Goal: Task Accomplishment & Management: Use online tool/utility

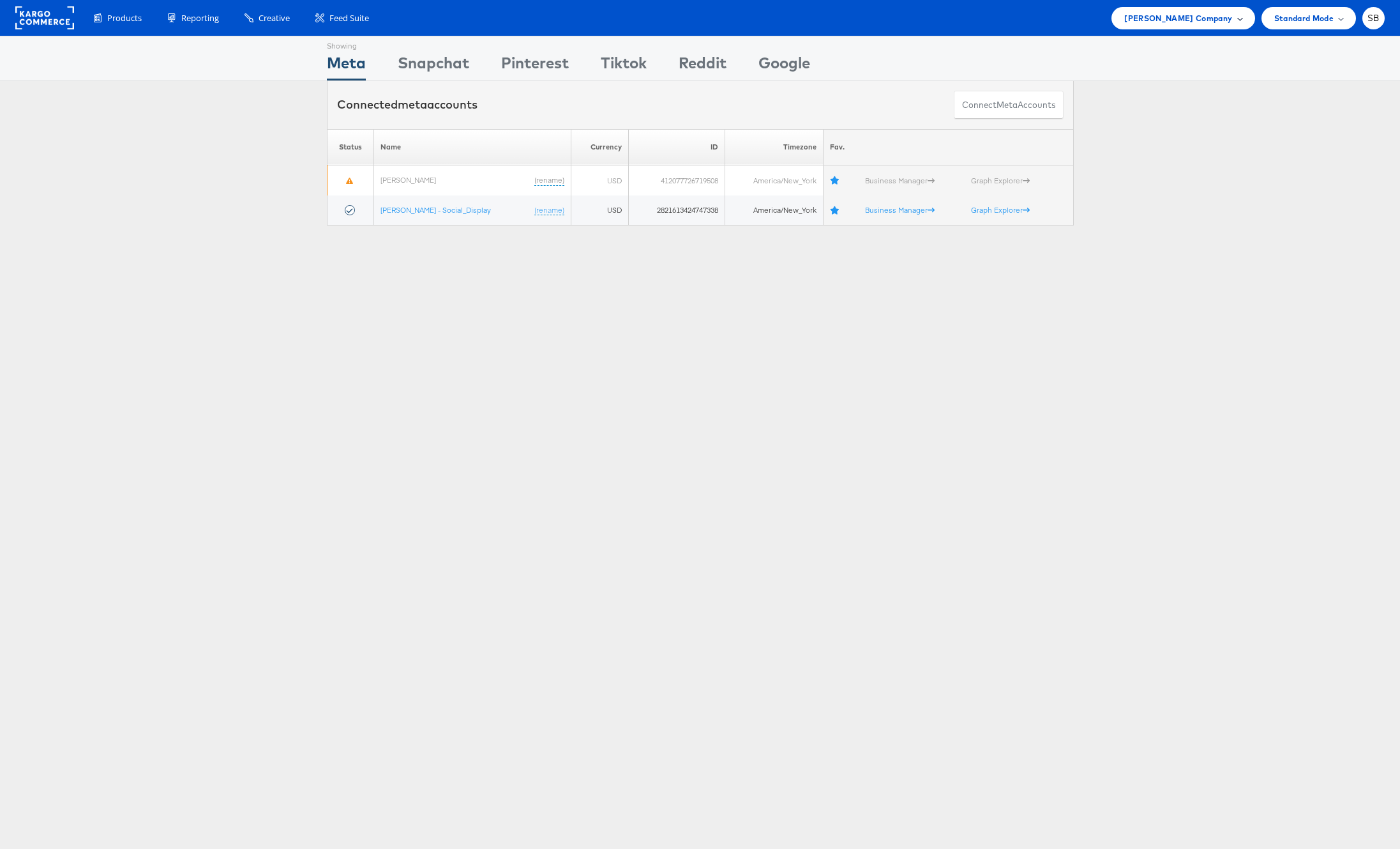
click at [1191, 21] on span "Belk Company" at bounding box center [1178, 18] width 108 height 13
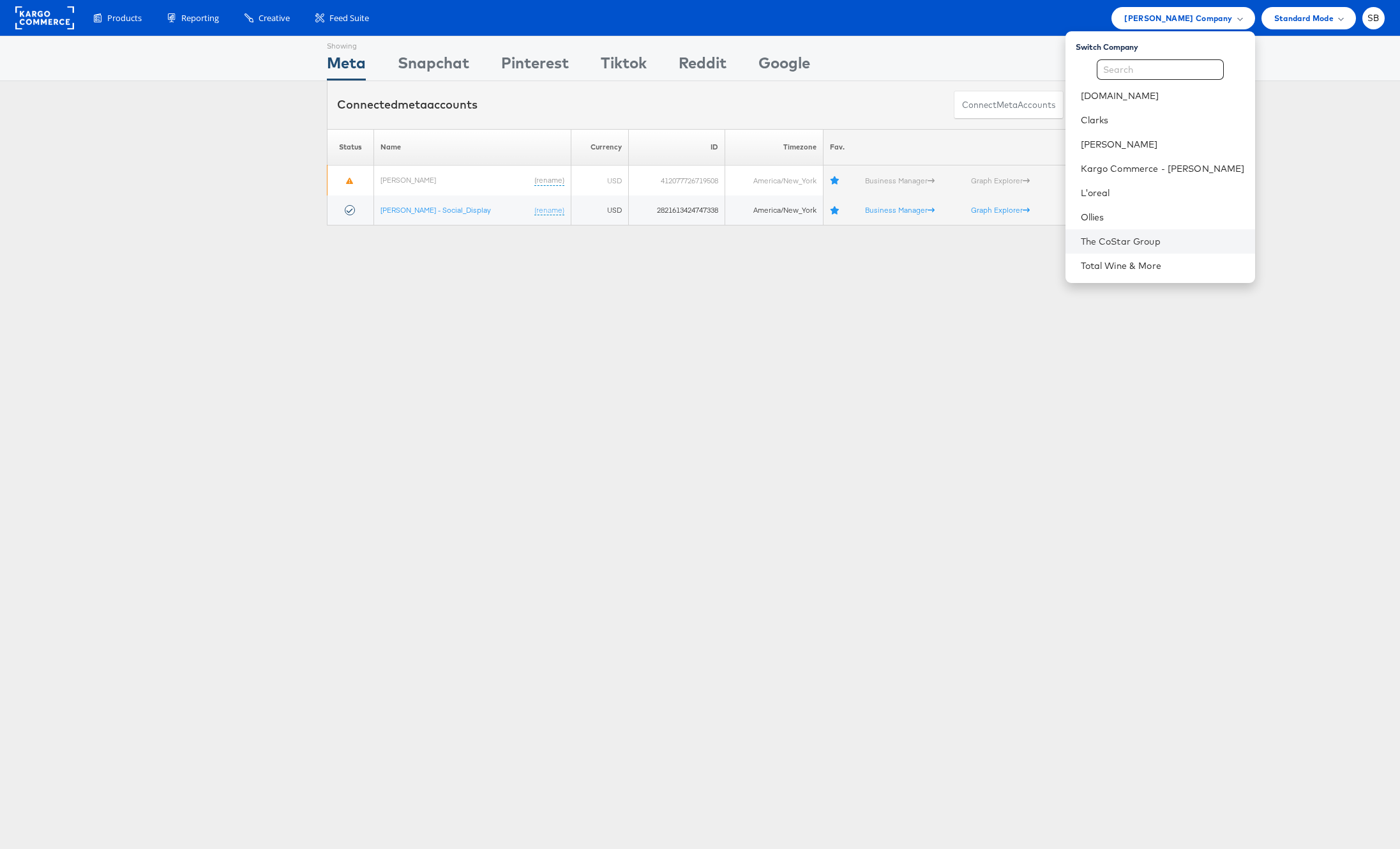
click at [1149, 250] on li "The CoStar Group" at bounding box center [1159, 241] width 189 height 25
click at [1134, 236] on link "The CoStar Group" at bounding box center [1163, 241] width 164 height 13
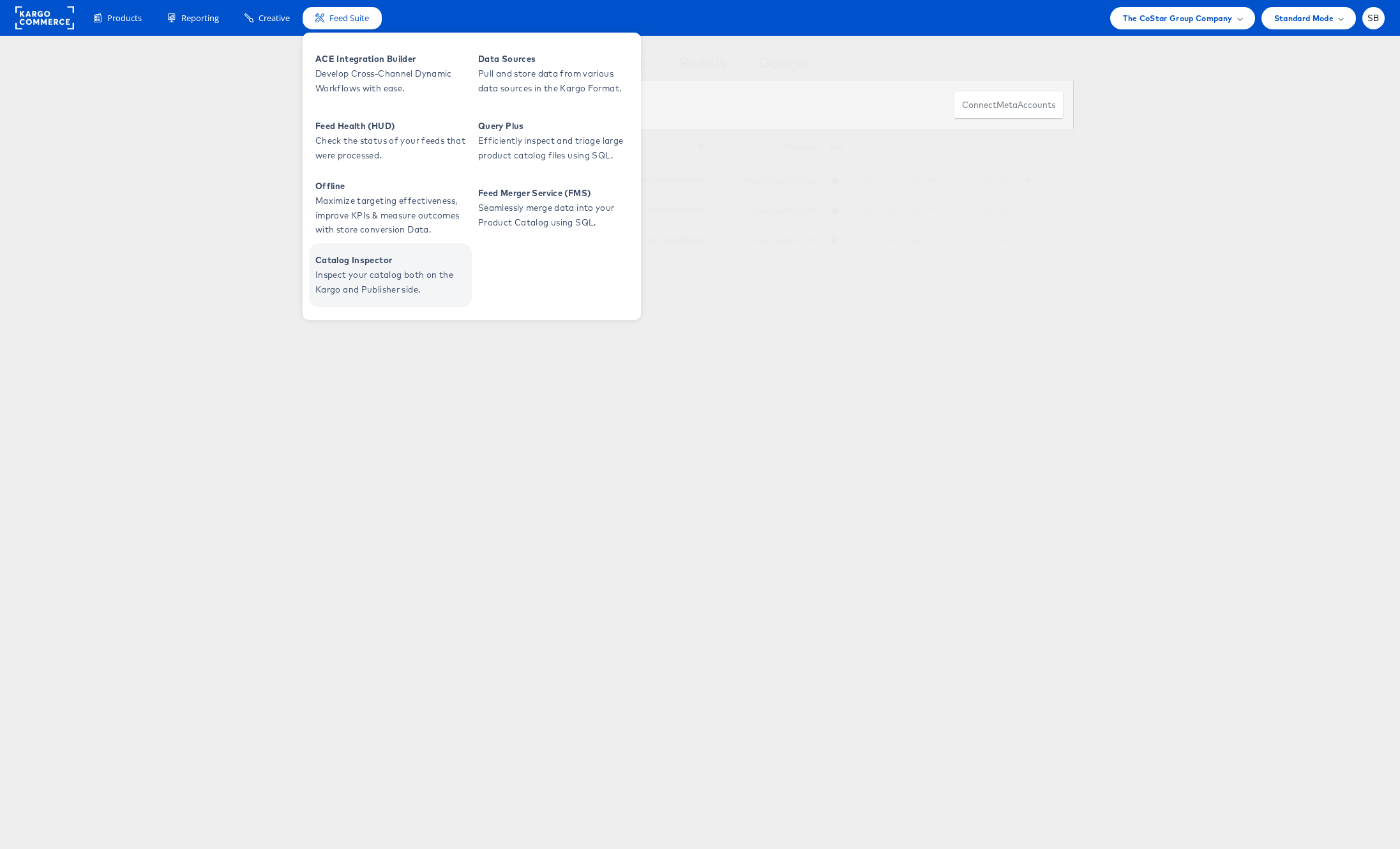
click at [377, 260] on span "Catalog Inspector" at bounding box center [392, 260] width 153 height 15
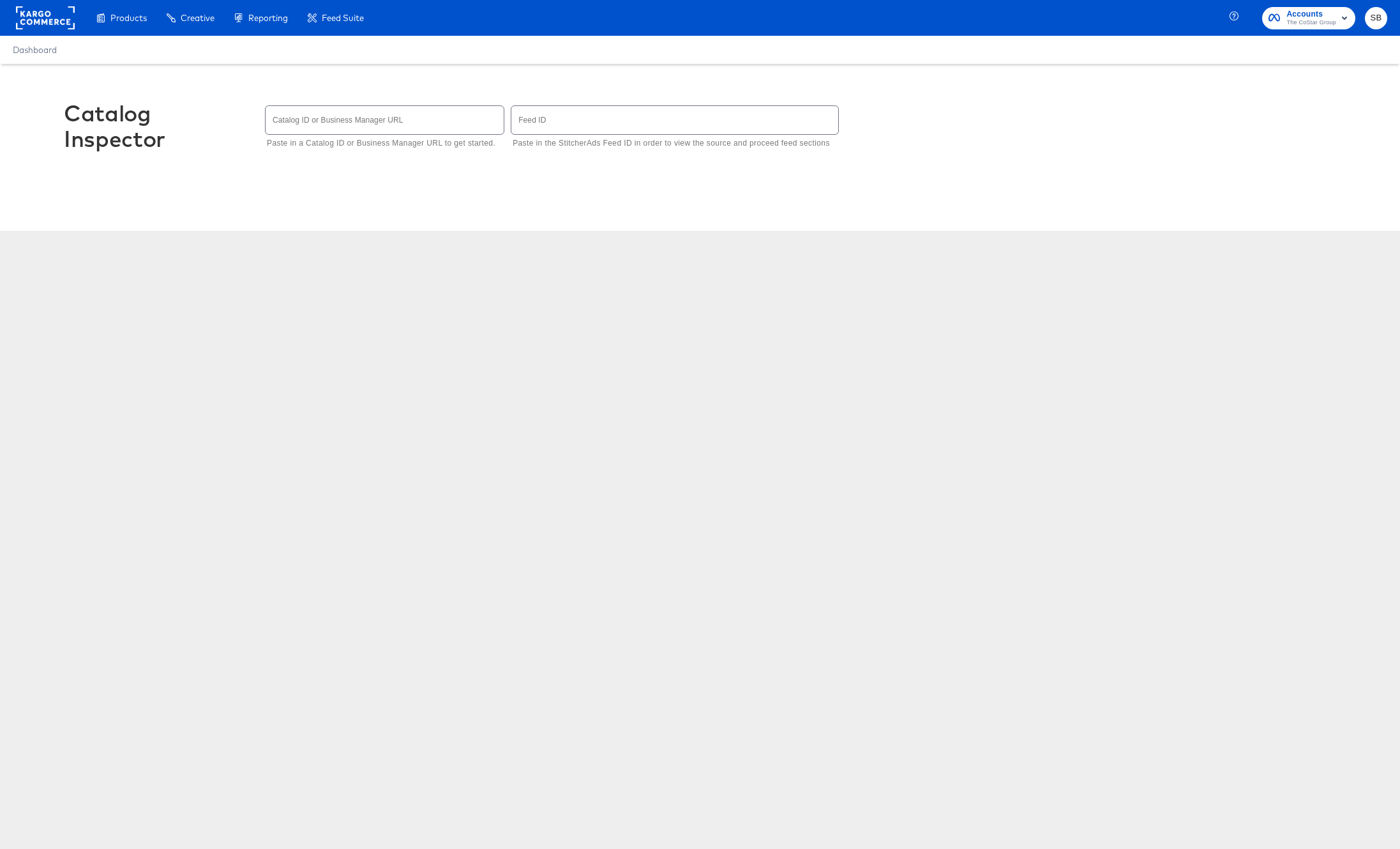
click at [340, 124] on input "text" at bounding box center [385, 119] width 238 height 27
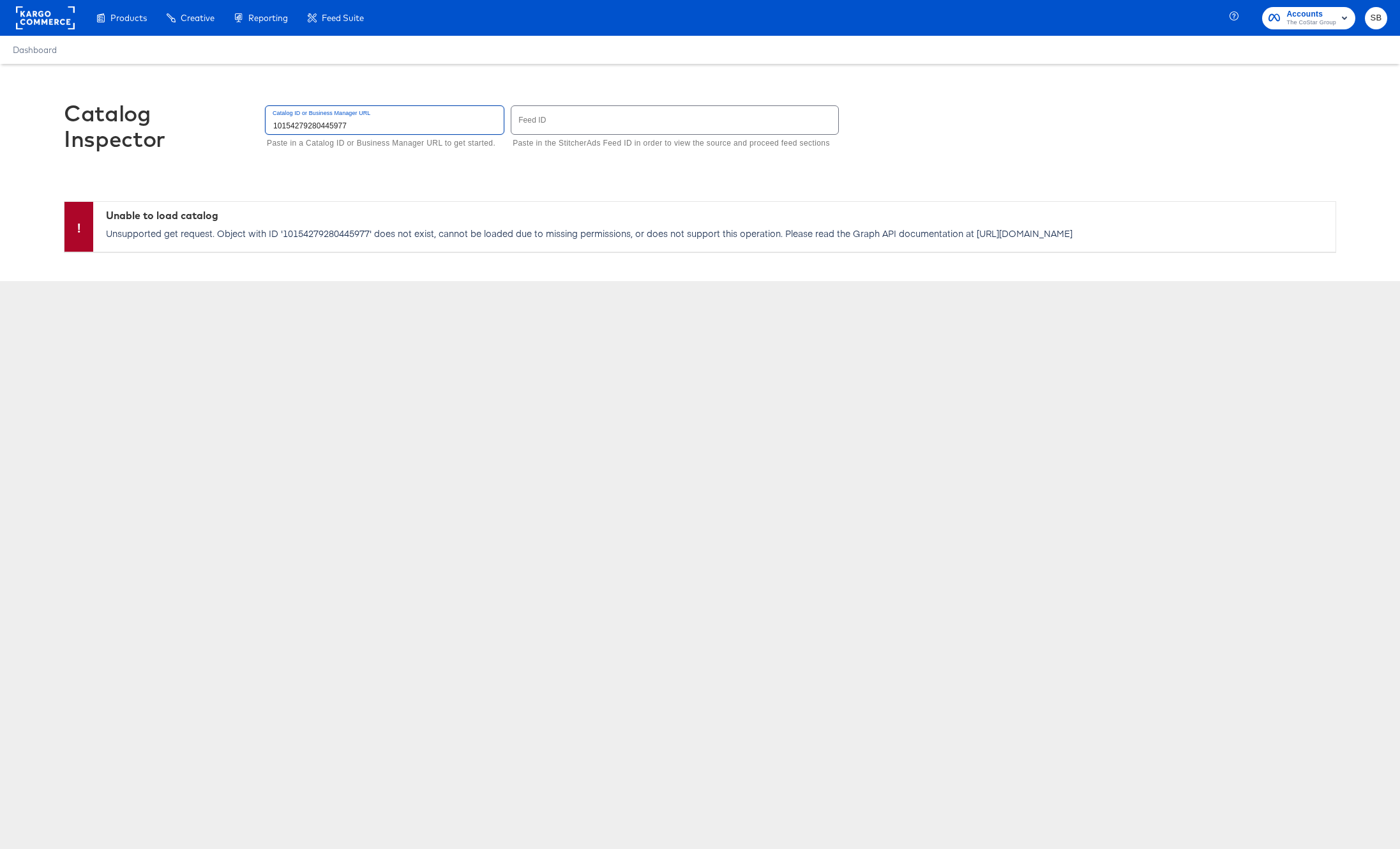
click at [583, 176] on div "Catalog Inspector Catalog ID or Business Manager URL 10154279280445977 Paste in…" at bounding box center [700, 132] width 1272 height 138
click at [333, 129] on input "10154279280445977" at bounding box center [385, 119] width 238 height 27
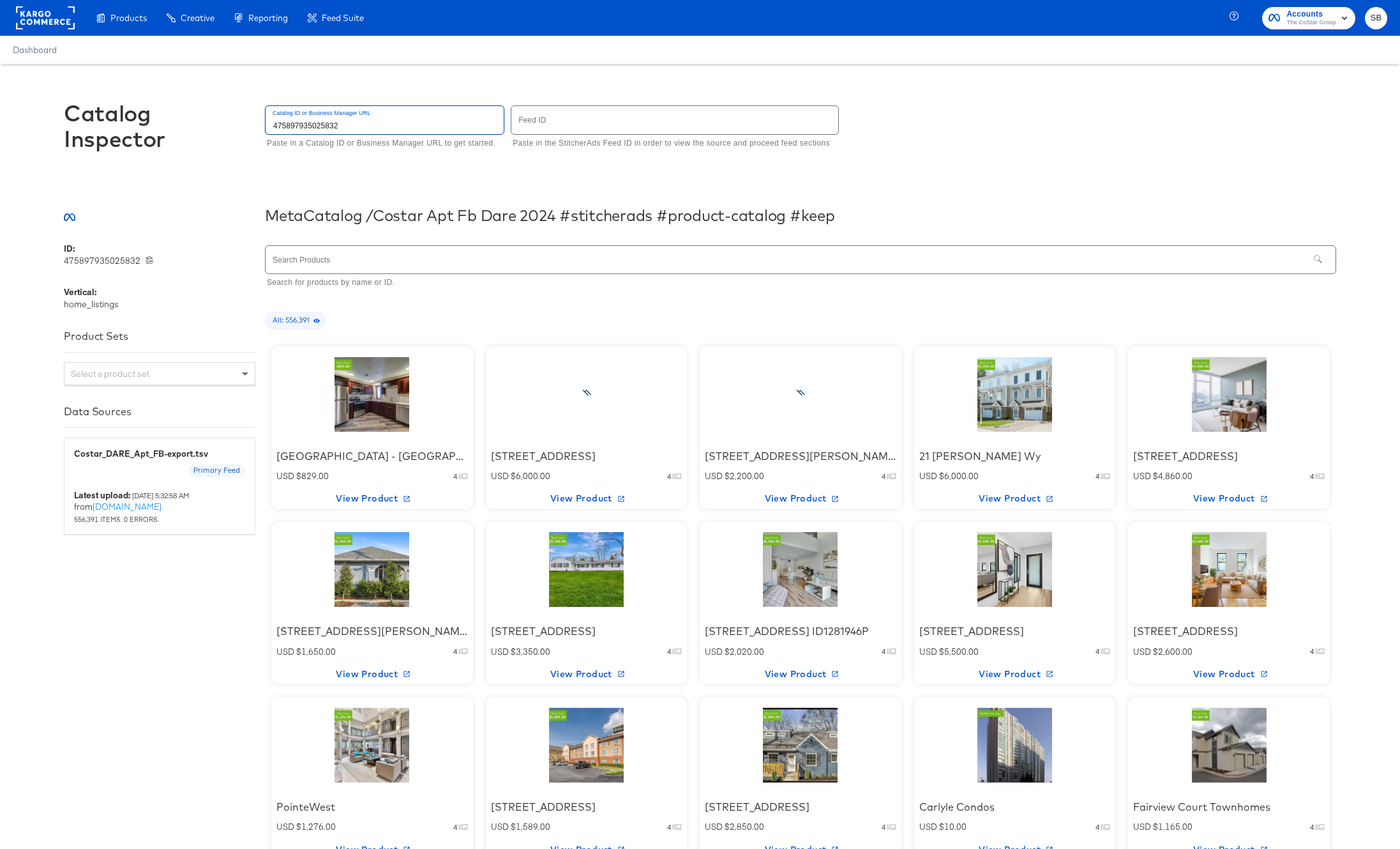
type input "475897935025832"
click at [398, 257] on input "text" at bounding box center [787, 259] width 1043 height 27
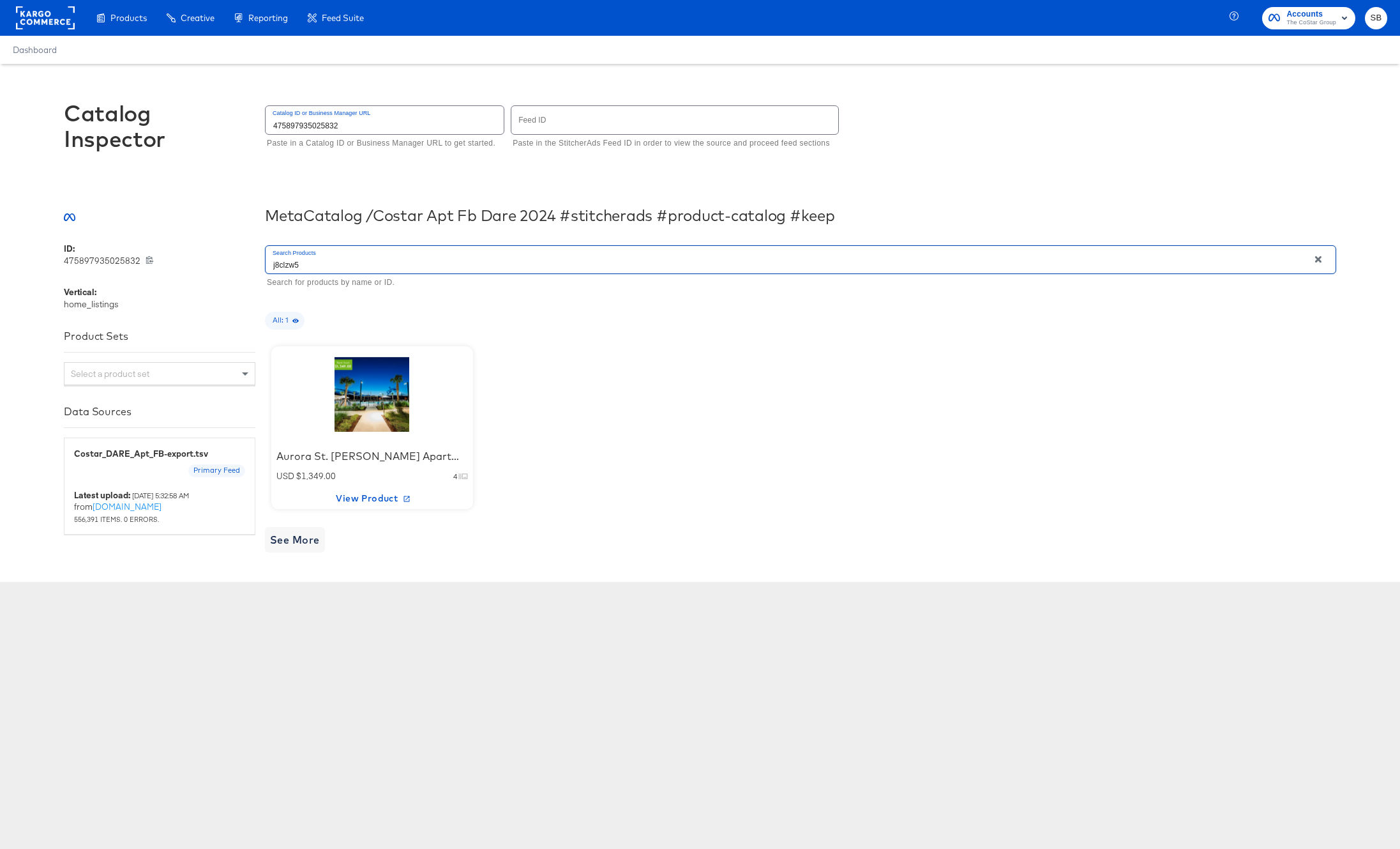
click at [1002, 137] on div "Catalog ID or Business Manager URL 475897935025832 Paste in a Catalog ID or Bus…" at bounding box center [801, 128] width 1071 height 49
click at [351, 416] on div at bounding box center [371, 394] width 108 height 80
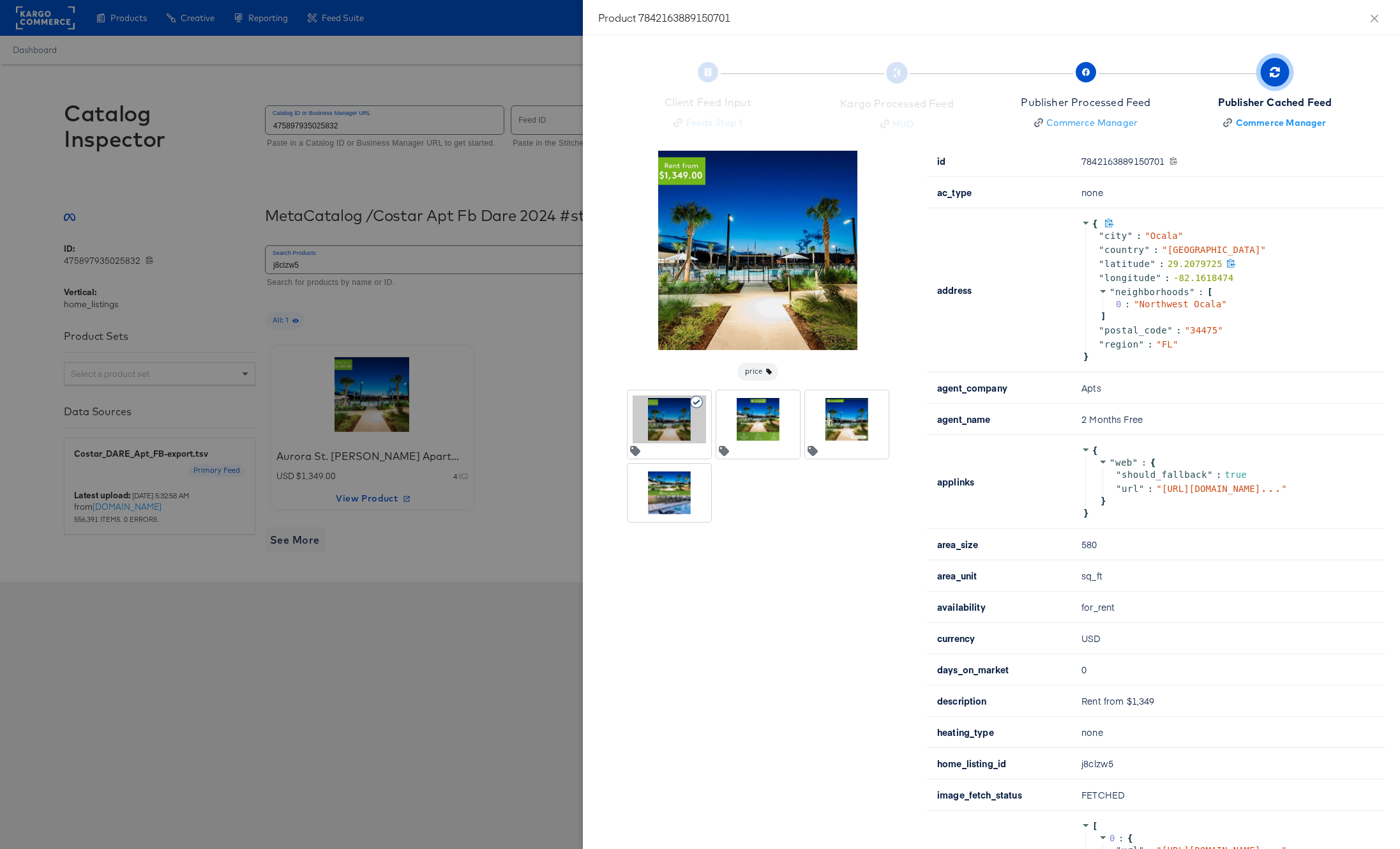
click at [1227, 261] on icon at bounding box center [1231, 263] width 8 height 9
click at [1238, 279] on icon at bounding box center [1242, 277] width 8 height 9
click at [470, 174] on div at bounding box center [700, 424] width 1400 height 849
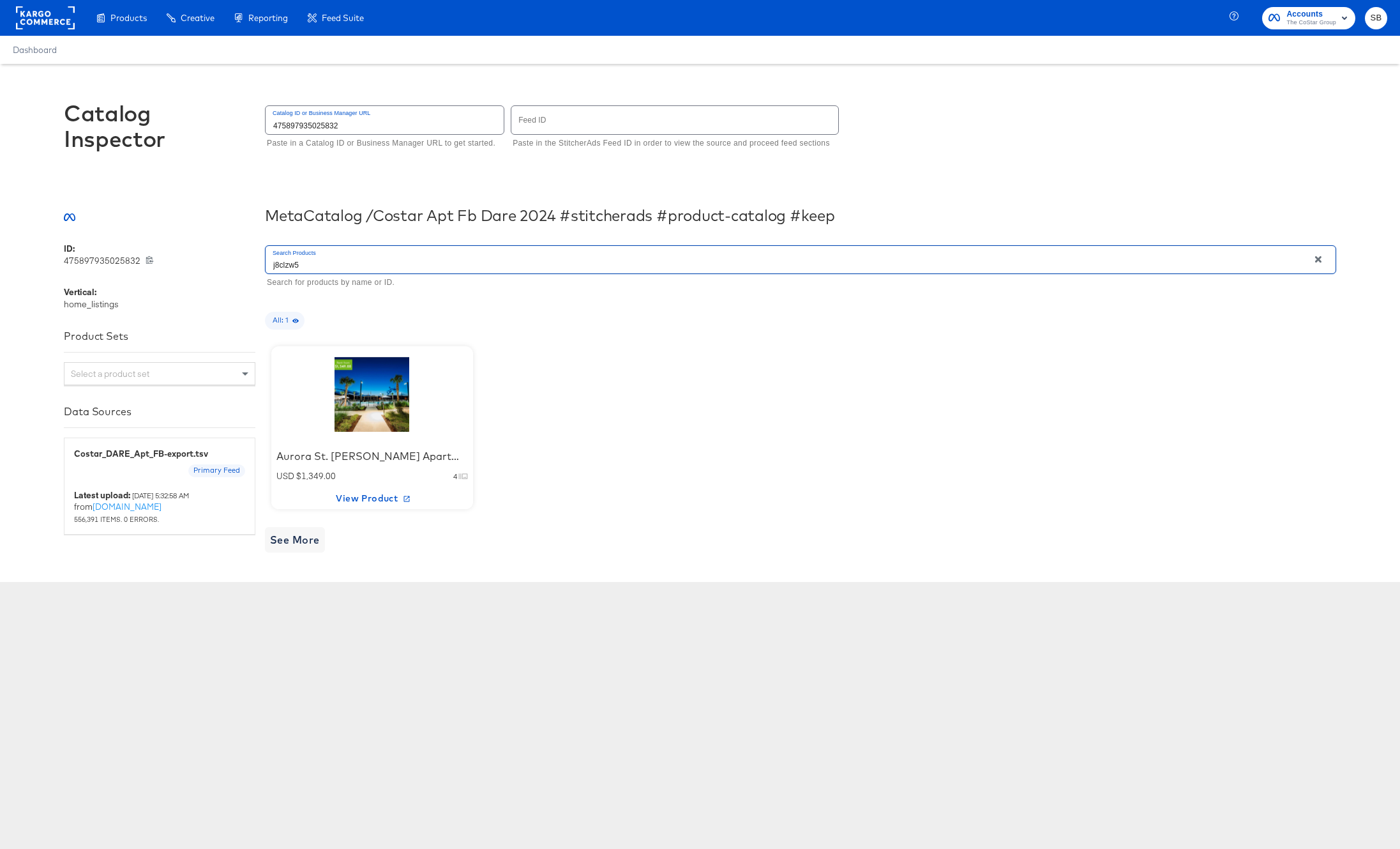
click at [359, 257] on input "j8clzw5" at bounding box center [787, 259] width 1043 height 27
click at [364, 405] on div at bounding box center [371, 394] width 108 height 80
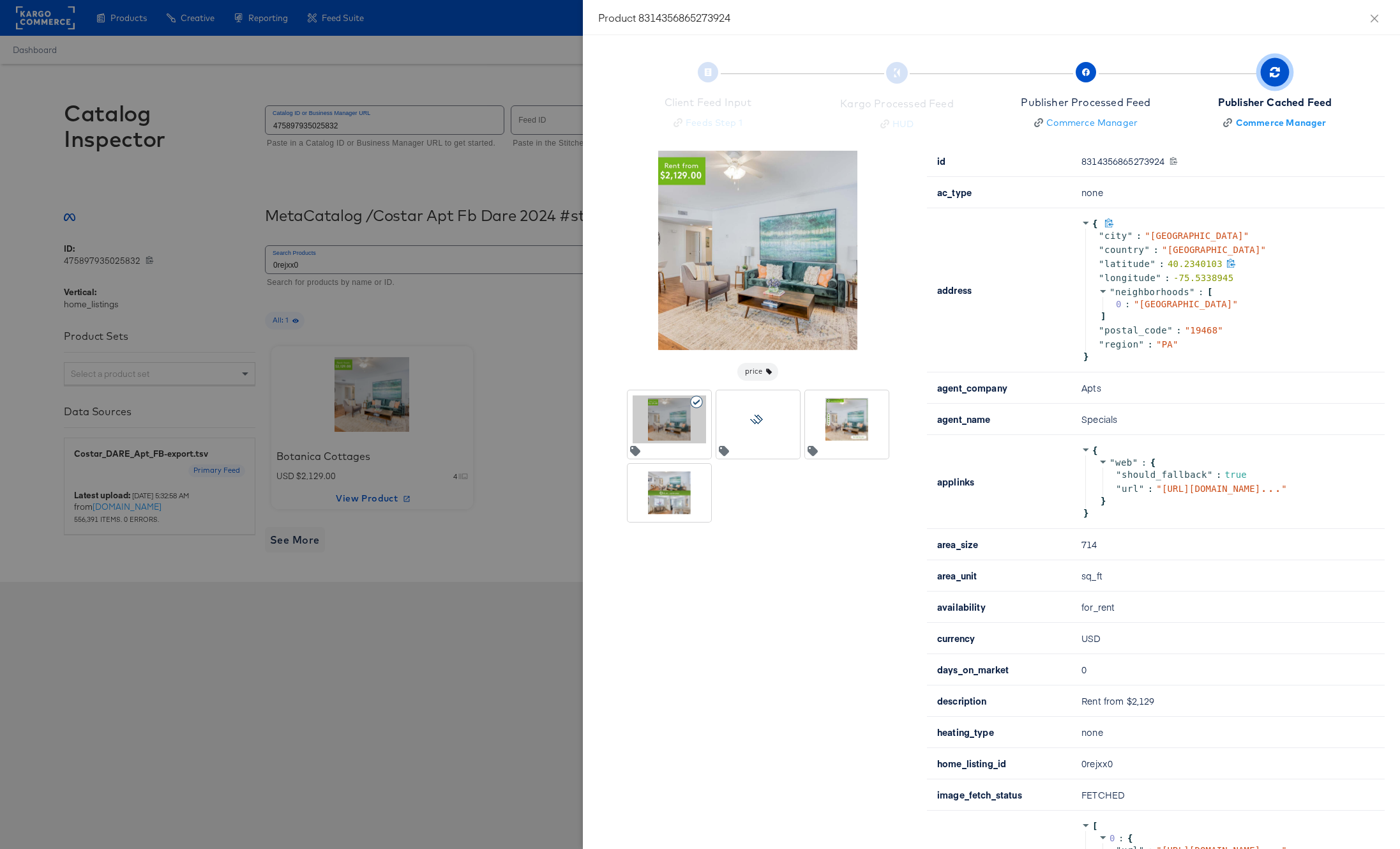
click at [1227, 261] on icon at bounding box center [1231, 263] width 9 height 9
click at [1238, 277] on icon at bounding box center [1242, 277] width 8 height 9
click at [369, 172] on div at bounding box center [700, 424] width 1400 height 849
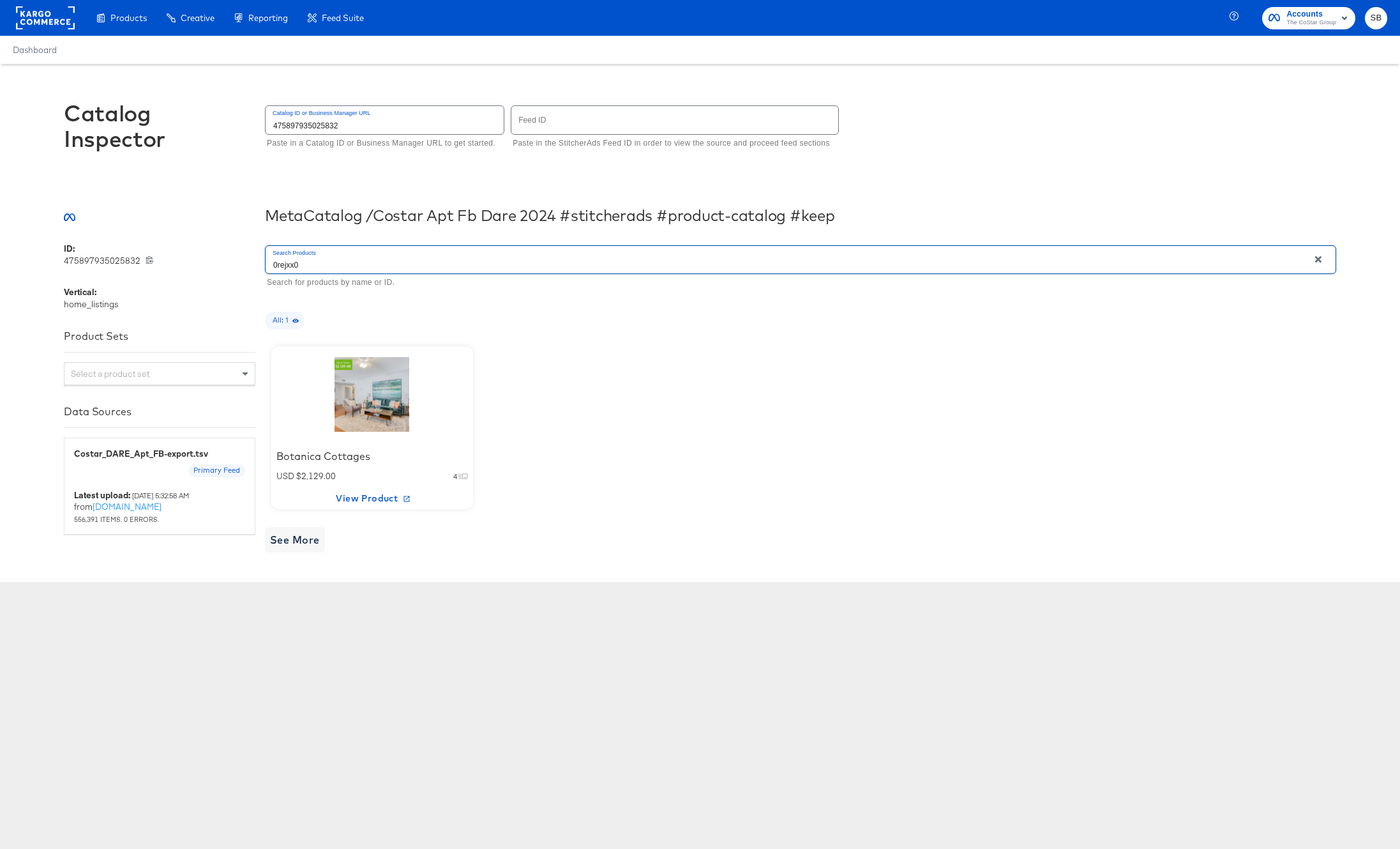
click at [304, 260] on input "0rejxx0" at bounding box center [787, 259] width 1043 height 27
type input "j8clzw5"
drag, startPoint x: 638, startPoint y: 361, endPoint x: 428, endPoint y: 408, distance: 215.2
click at [637, 362] on div "Aurora St. Leon Apartments USD $1,349.00 4 View Product" at bounding box center [801, 427] width 1071 height 176
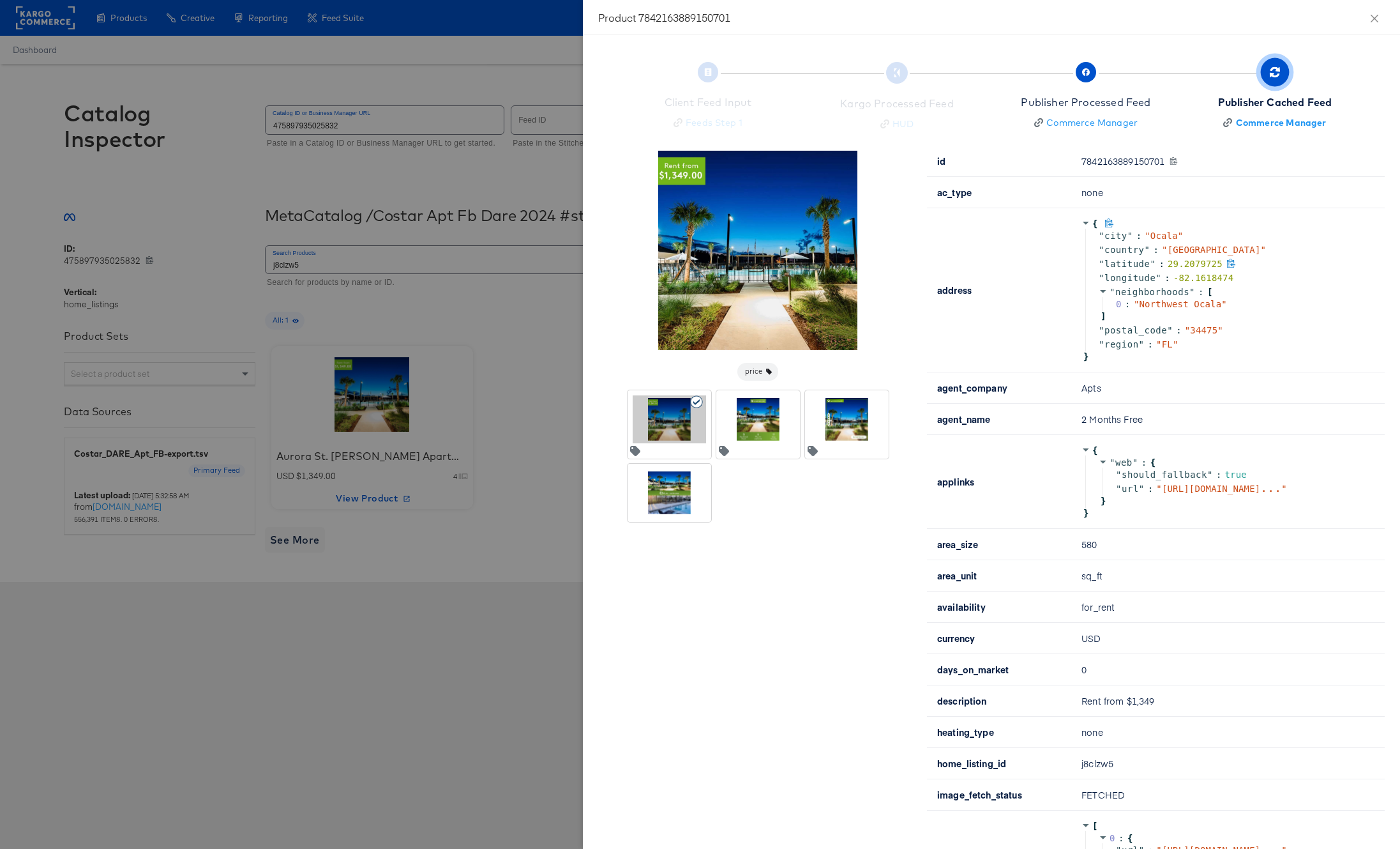
click at [1227, 262] on icon at bounding box center [1231, 263] width 9 height 9
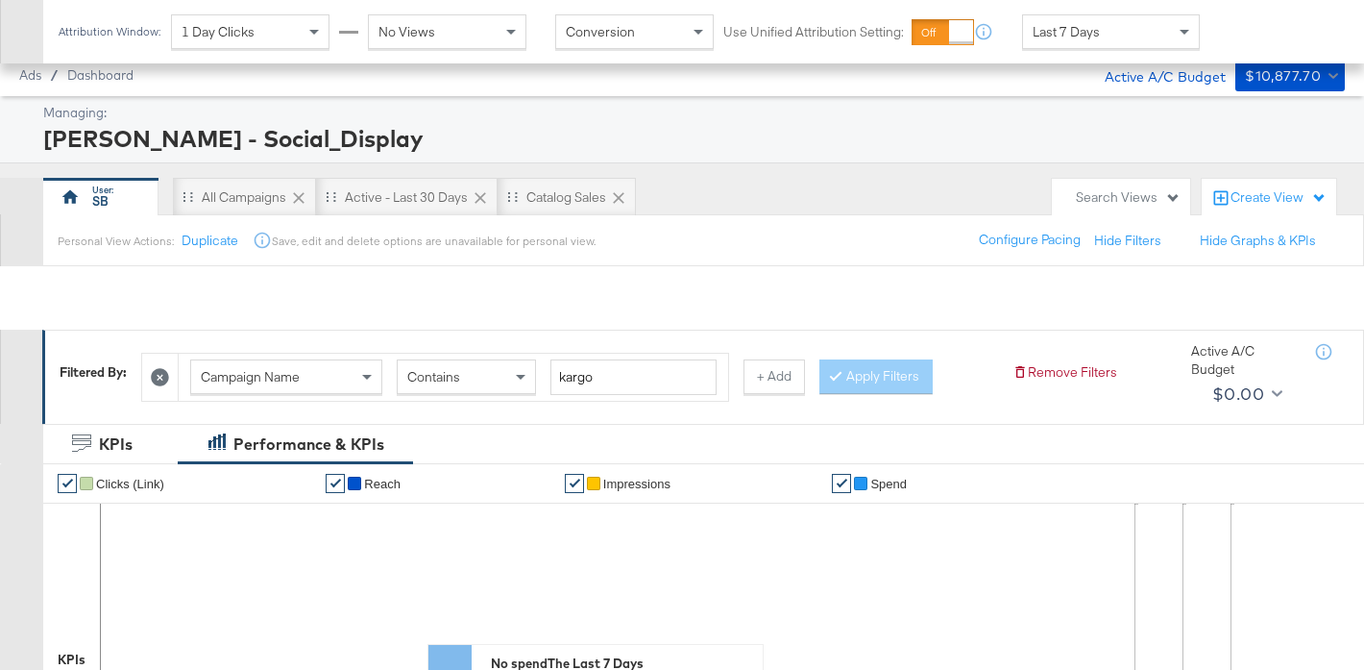
scroll to position [774, 0]
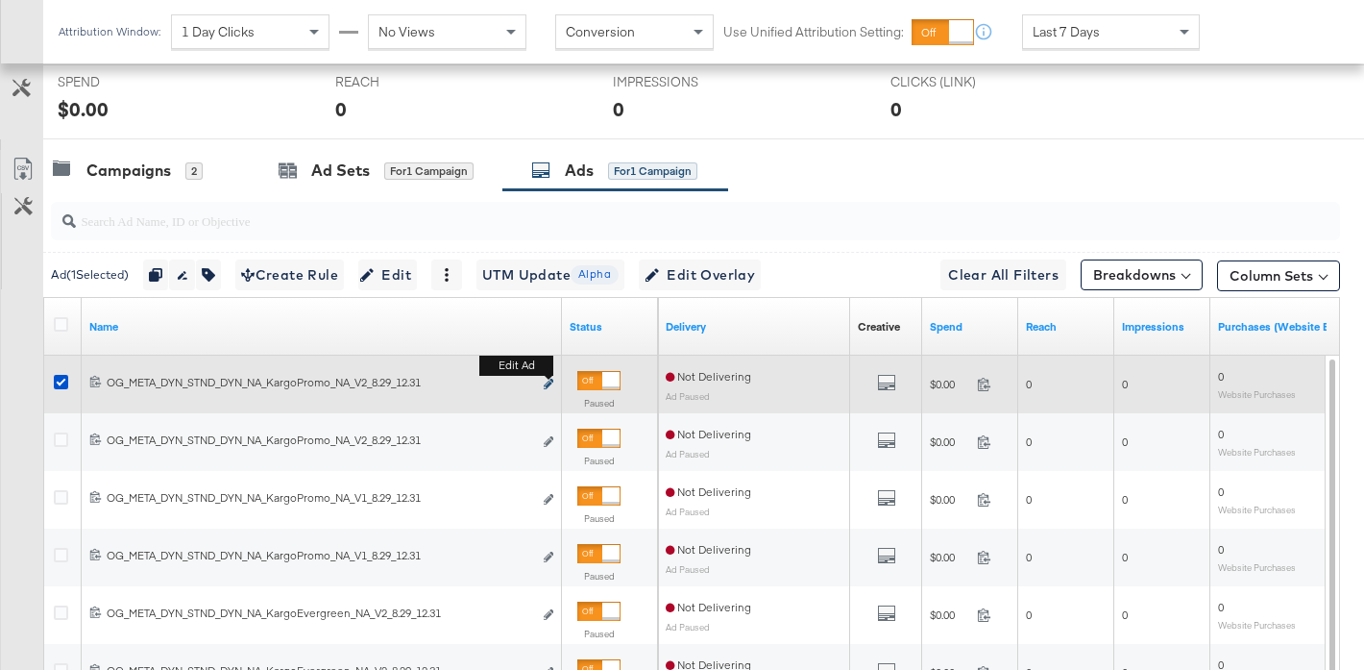
click at [544, 385] on button "Edit ad" at bounding box center [549, 385] width 12 height 20
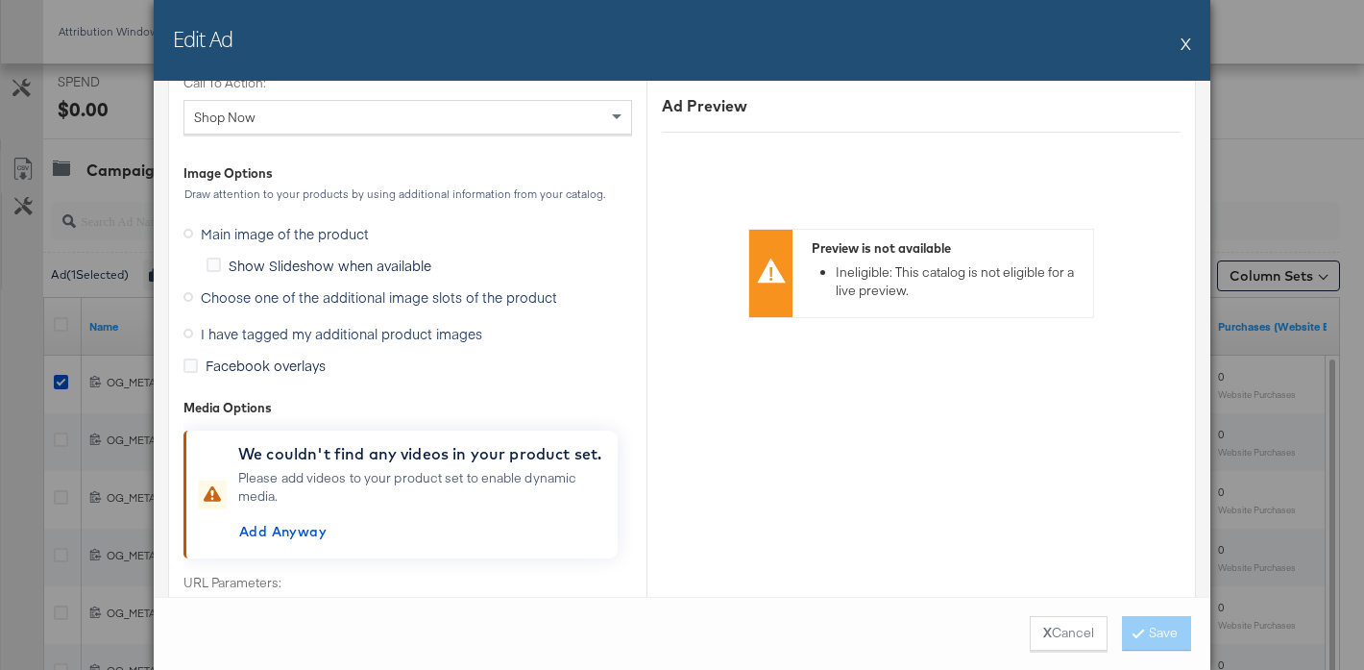
scroll to position [1902, 0]
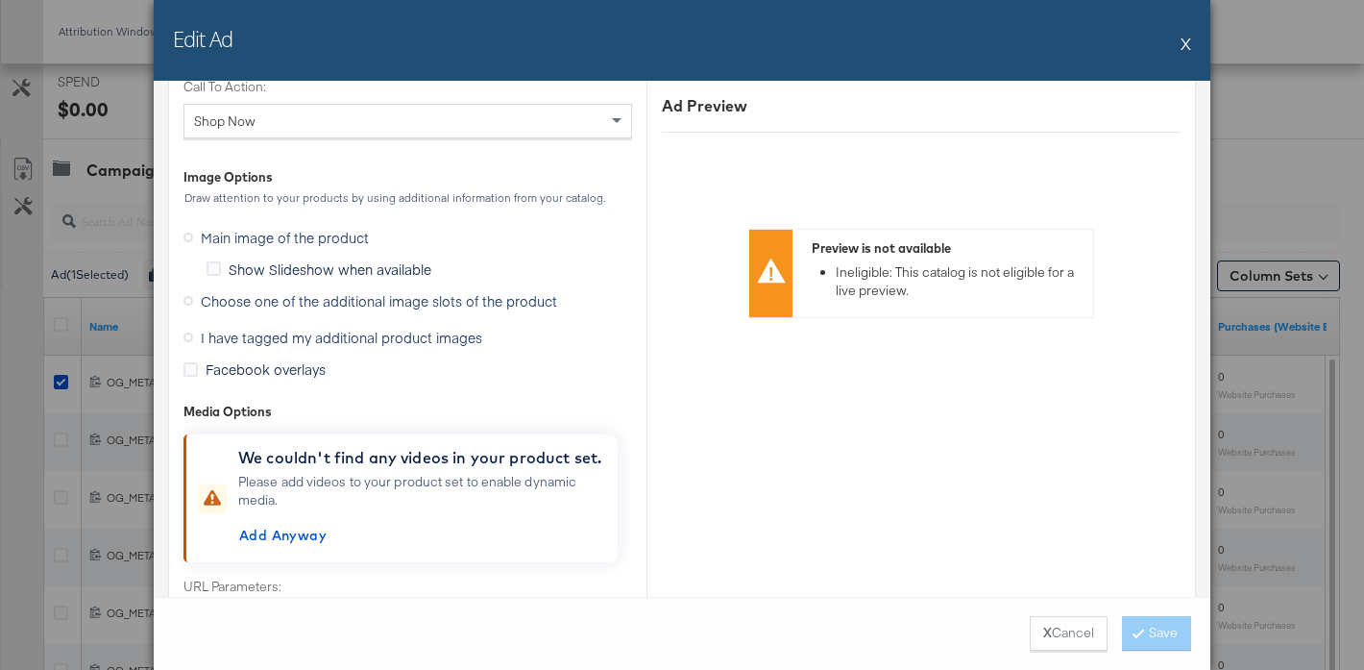
click at [390, 301] on span "Choose one of the additional image slots of the product" at bounding box center [379, 300] width 356 height 19
click at [0, 0] on input "Choose one of the additional image slots of the product" at bounding box center [0, 0] width 0 height 0
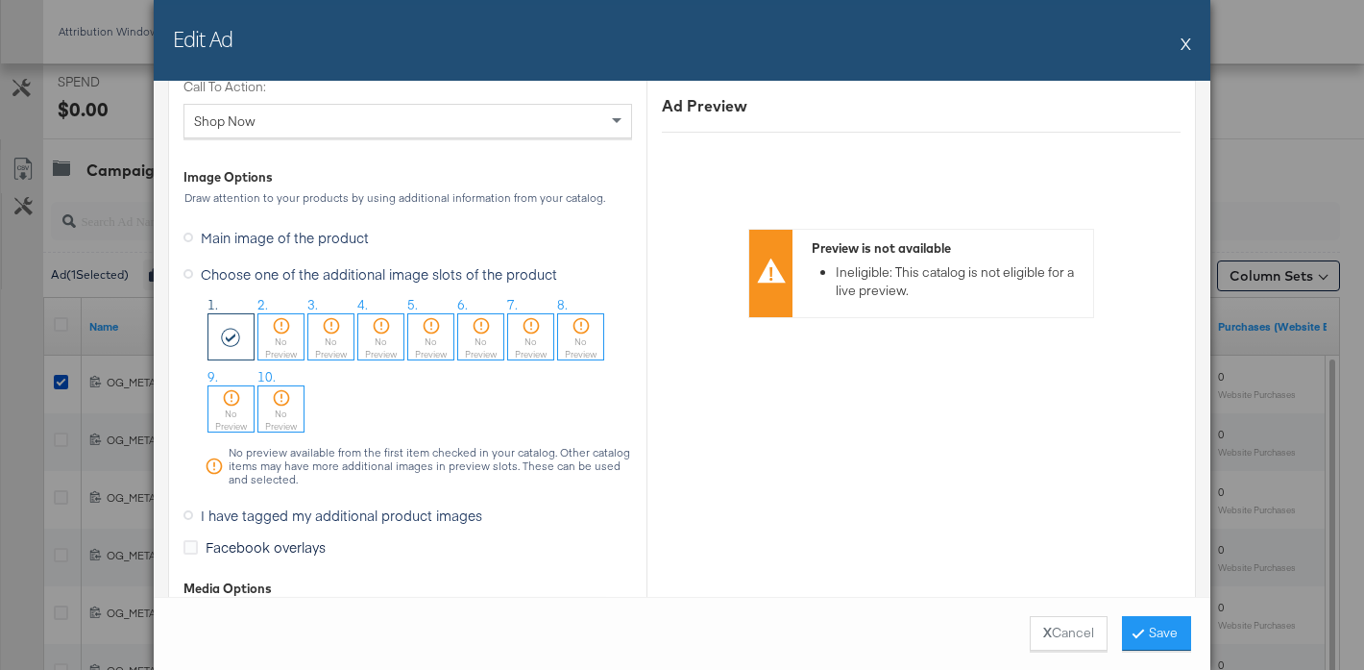
click at [1182, 43] on button "X" at bounding box center [1186, 43] width 11 height 38
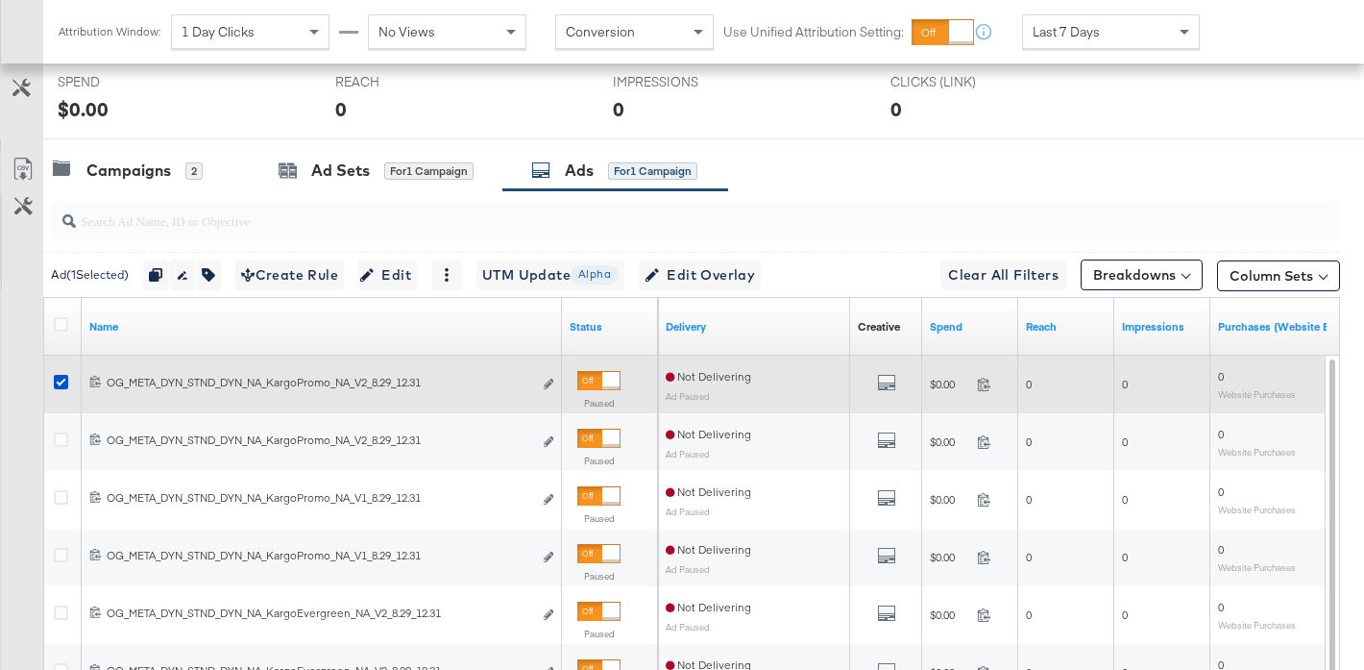
scroll to position [0, 0]
